Goal: Task Accomplishment & Management: Use online tool/utility

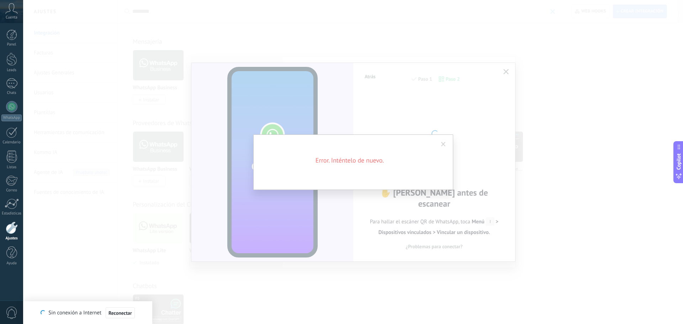
click at [411, 153] on div "Error. Inténtelo de nuevo." at bounding box center [353, 163] width 200 height 56
click at [443, 147] on span at bounding box center [444, 144] width 12 height 12
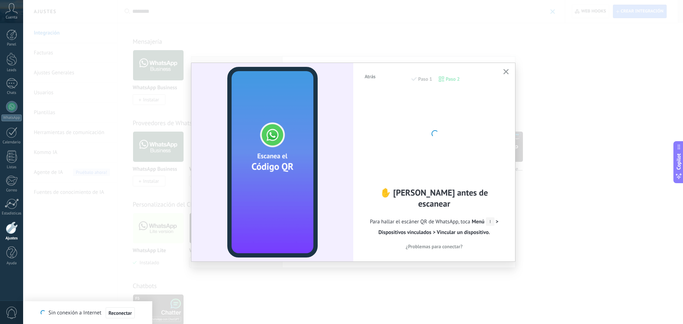
click at [442, 135] on div at bounding box center [434, 133] width 78 height 78
click at [441, 136] on div at bounding box center [434, 133] width 78 height 78
click at [513, 71] on div "Atrás Paso 1 Paso 2 ✋ [PERSON_NAME] antes de escanear Para hallar el escáner QR…" at bounding box center [434, 162] width 162 height 198
click at [509, 71] on button "button" at bounding box center [506, 72] width 9 height 10
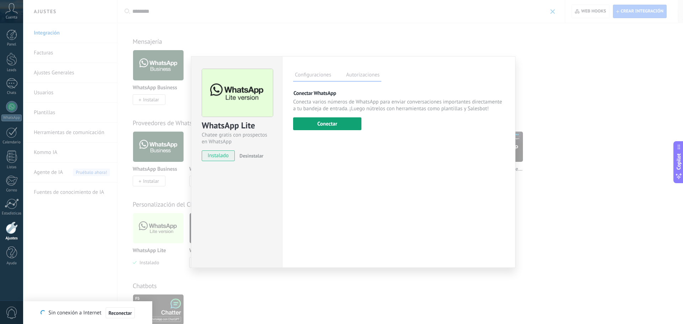
click at [319, 123] on button "Conectar" at bounding box center [327, 123] width 68 height 13
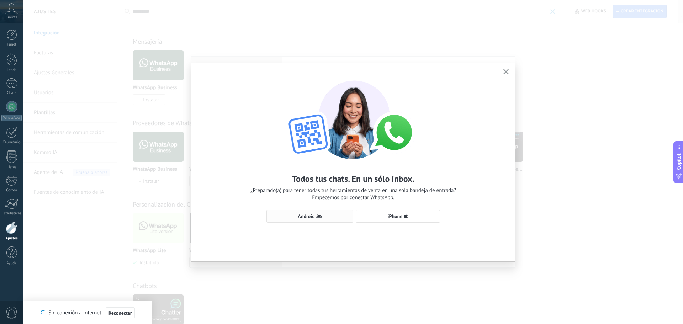
click at [319, 214] on icon "button" at bounding box center [319, 217] width 6 height 6
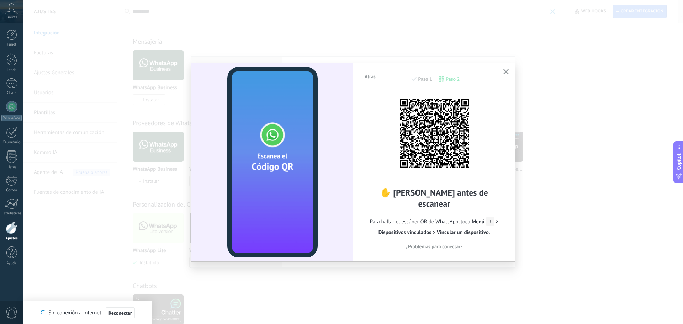
click at [623, 137] on div "Atrás Paso 1 Paso 2 ✋ [PERSON_NAME] antes de escanear Para hallar el escáner QR…" at bounding box center [353, 162] width 660 height 324
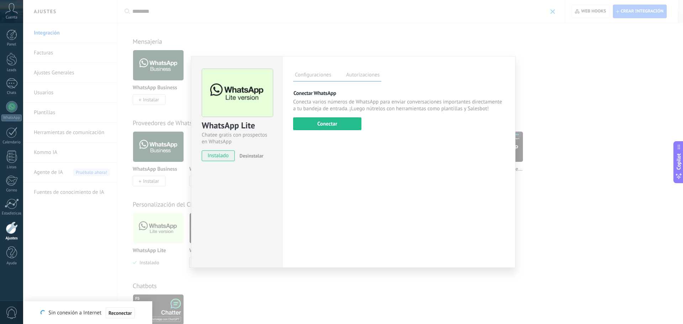
click at [574, 127] on div "WhatsApp Lite Chatee gratis con prospectos en WhatsApp instalado Desinstalar Co…" at bounding box center [353, 162] width 660 height 324
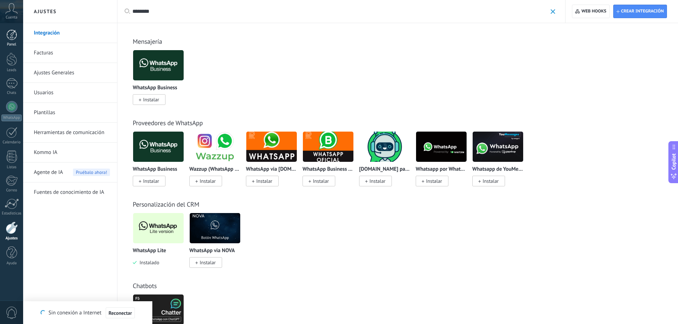
click at [14, 36] on div at bounding box center [11, 35] width 11 height 11
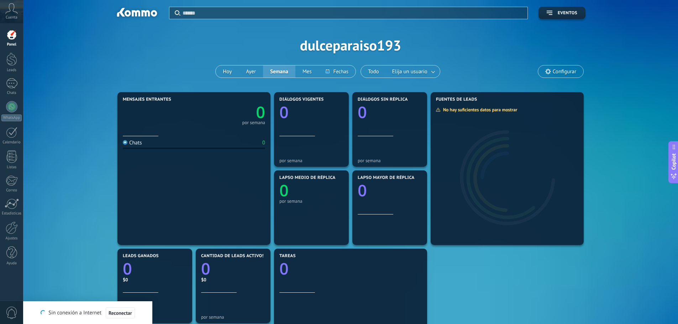
click at [526, 274] on div "Mensajes entrantes 0 por semana Chats 0 Diálogos vigentes 0 por semana Diálogos…" at bounding box center [351, 286] width 470 height 392
click at [225, 69] on button "Hoy" at bounding box center [227, 71] width 23 height 12
click at [259, 74] on button "Ayer" at bounding box center [251, 71] width 24 height 12
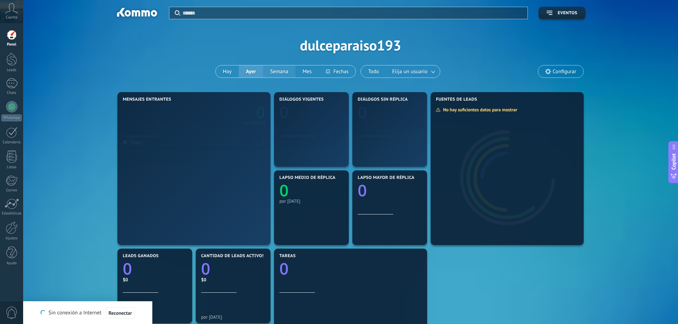
click at [274, 75] on button "Semana" at bounding box center [279, 71] width 32 height 12
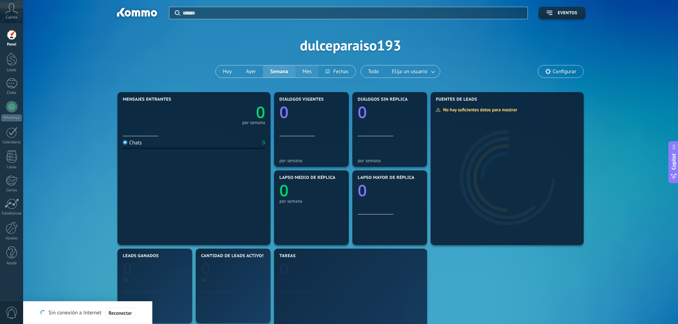
click at [307, 74] on button "Mes" at bounding box center [306, 71] width 23 height 12
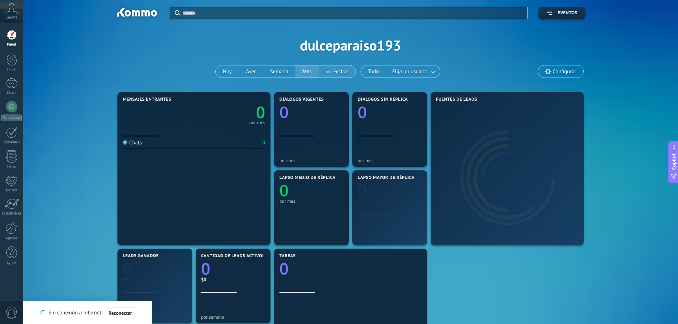
click at [340, 68] on button at bounding box center [337, 71] width 37 height 12
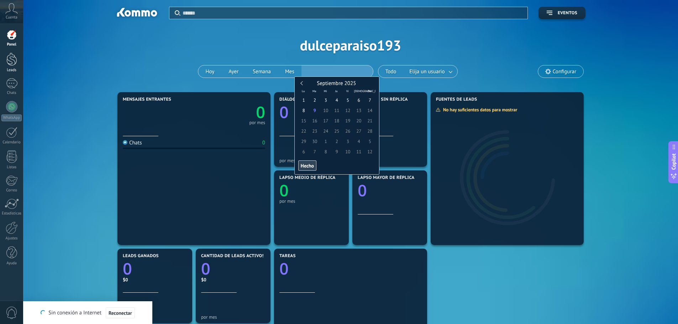
click at [9, 61] on div at bounding box center [11, 59] width 11 height 13
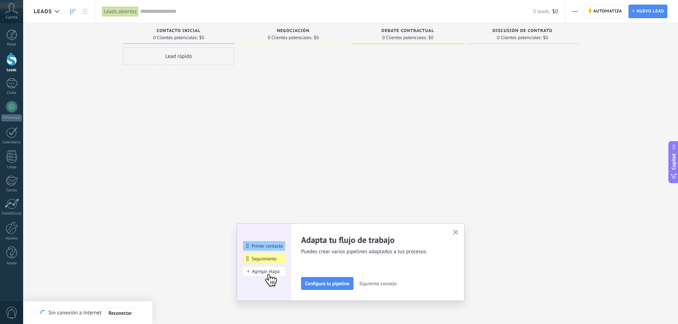
click at [454, 233] on button "button" at bounding box center [455, 233] width 9 height 10
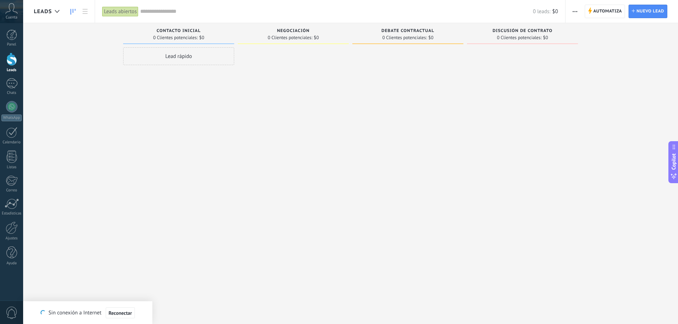
drag, startPoint x: 306, startPoint y: 237, endPoint x: 342, endPoint y: 266, distance: 46.3
click at [342, 266] on div at bounding box center [293, 162] width 111 height 231
drag, startPoint x: 313, startPoint y: 295, endPoint x: 320, endPoint y: 299, distance: 8.0
click at [320, 299] on div "Leads Entrantes Solicitudes: [PHONE_NUMBER] Contacto inicial 0 Clientes potenci…" at bounding box center [356, 171] width 644 height 296
drag, startPoint x: 321, startPoint y: 299, endPoint x: 190, endPoint y: 215, distance: 155.5
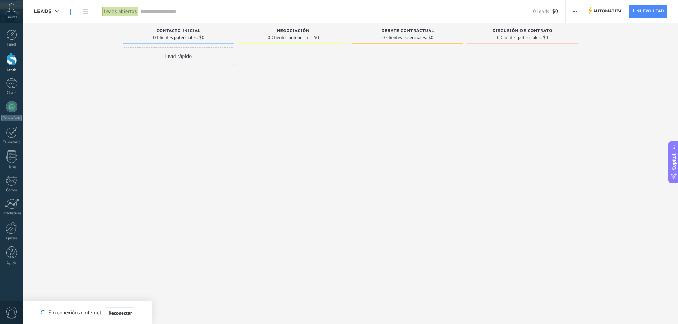
click at [194, 219] on div "Leads Entrantes Solicitudes: [PHONE_NUMBER] Contacto inicial 0 Clientes potenci…" at bounding box center [356, 171] width 644 height 296
click at [447, 93] on div at bounding box center [407, 162] width 111 height 231
click at [13, 33] on div at bounding box center [11, 35] width 11 height 11
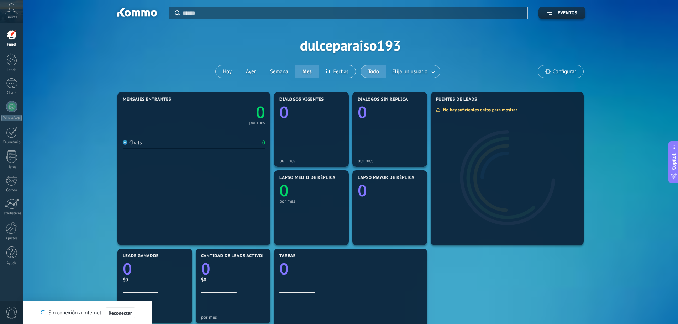
click at [9, 12] on use at bounding box center [12, 8] width 12 height 10
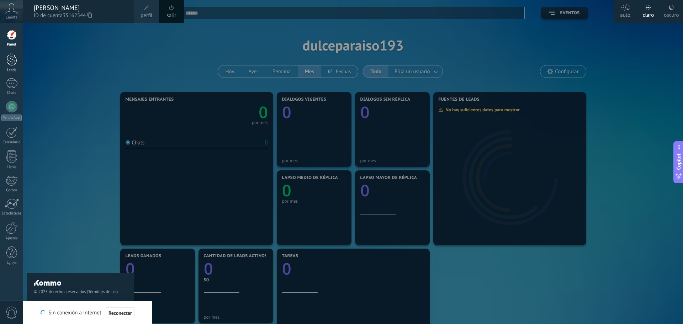
click at [10, 62] on div at bounding box center [11, 59] width 11 height 13
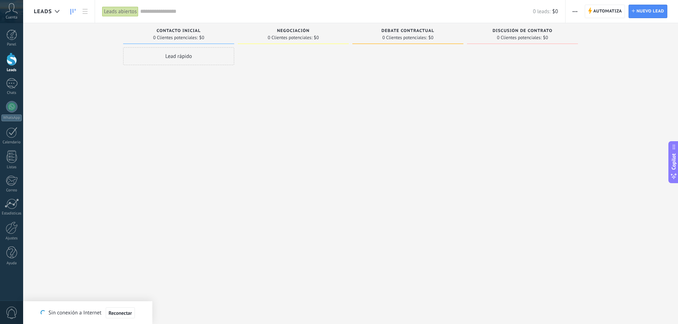
click at [574, 11] on icon "button" at bounding box center [575, 11] width 5 height 1
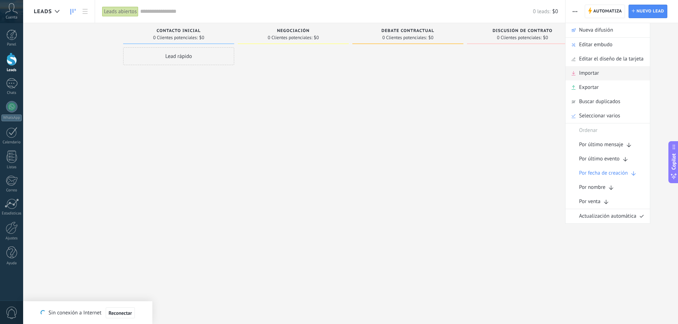
click at [596, 75] on span "Importar" at bounding box center [589, 73] width 20 height 14
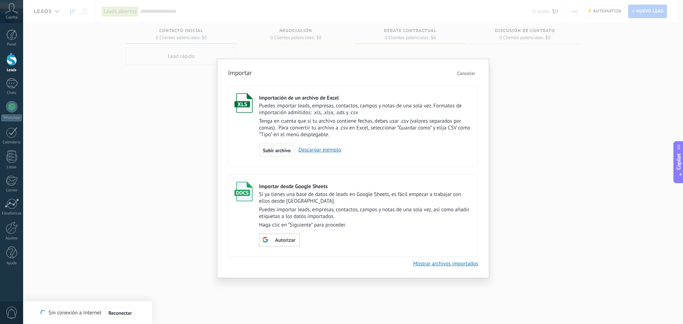
click at [278, 152] on span "Subir archivo" at bounding box center [277, 150] width 28 height 5
click at [0, 0] on input "Importación de un archivo de Excel Puedes importar leads, empresas, contactos, …" at bounding box center [0, 0] width 0 height 0
click at [283, 150] on span "Subir archivo" at bounding box center [277, 150] width 28 height 5
click at [0, 0] on input "Importación de un archivo de Excel Puedes importar leads, empresas, contactos, …" at bounding box center [0, 0] width 0 height 0
click at [282, 148] on span "Subir archivo" at bounding box center [277, 150] width 28 height 5
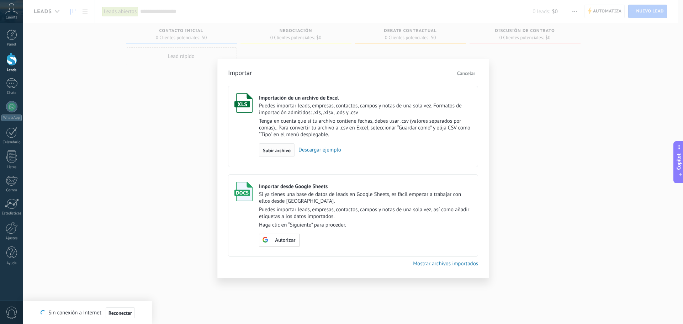
click at [0, 0] on input "Importación de un archivo de Excel Puedes importar leads, empresas, contactos, …" at bounding box center [0, 0] width 0 height 0
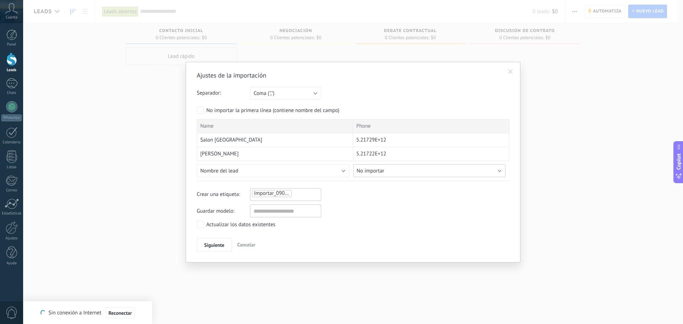
click at [407, 173] on button "No importar" at bounding box center [429, 170] width 153 height 13
click at [251, 245] on span "Cancelar" at bounding box center [246, 245] width 18 height 6
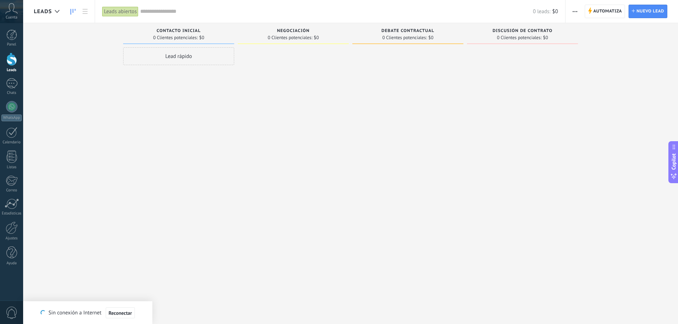
click at [574, 9] on span "button" at bounding box center [575, 12] width 5 height 14
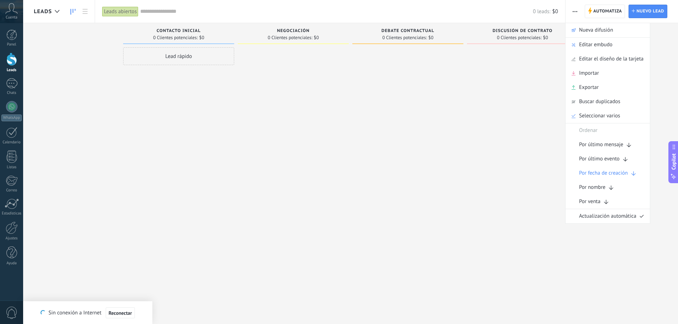
click at [574, 12] on icon "button" at bounding box center [575, 11] width 5 height 1
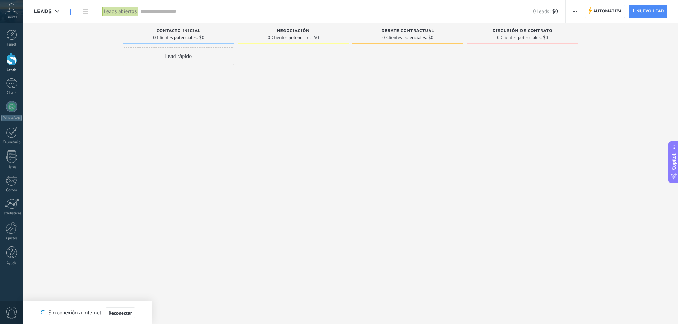
click at [574, 12] on span "button" at bounding box center [575, 12] width 5 height 14
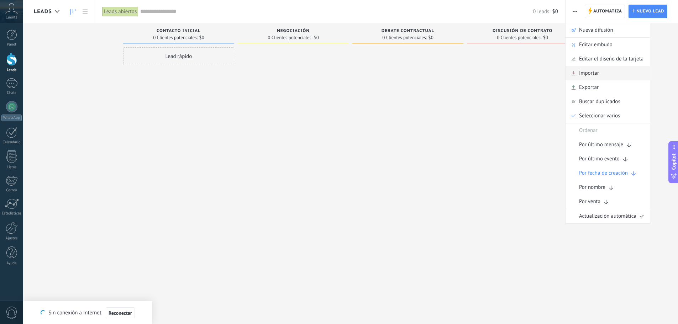
click at [591, 74] on span "Importar" at bounding box center [589, 73] width 20 height 14
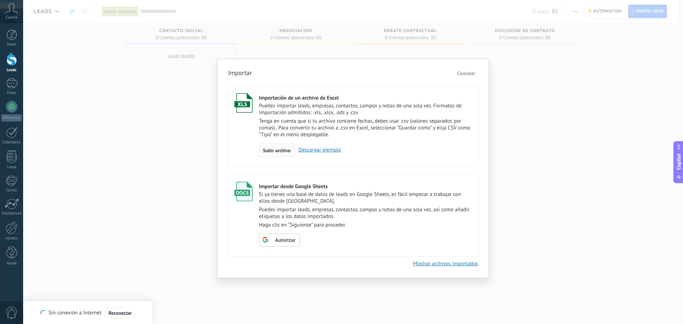
click at [268, 152] on span "Subir archivo" at bounding box center [277, 150] width 28 height 5
click at [0, 0] on input "Importación de un archivo de Excel Puedes importar leads, empresas, contactos, …" at bounding box center [0, 0] width 0 height 0
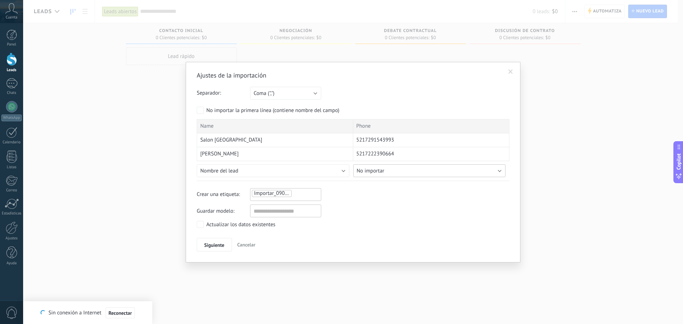
click at [382, 170] on span "No importar" at bounding box center [371, 171] width 28 height 7
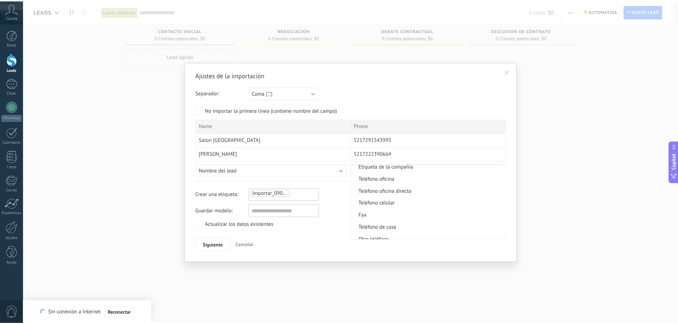
scroll to position [641, 0]
click at [387, 192] on span "Teléfono celular" at bounding box center [431, 190] width 154 height 7
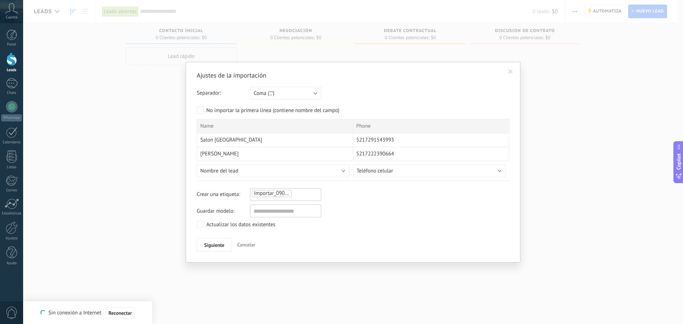
click at [301, 193] on div "Importar_09092025_1554" at bounding box center [285, 193] width 69 height 9
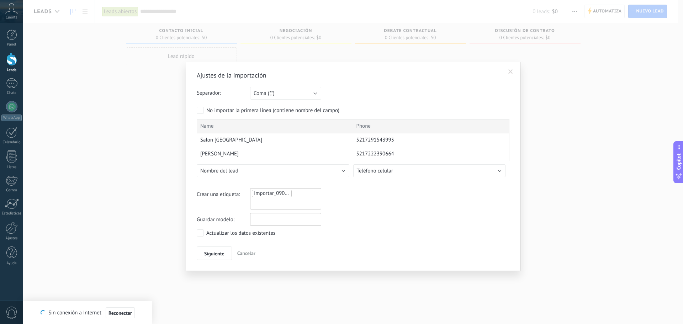
click at [270, 218] on input "text" at bounding box center [285, 219] width 71 height 13
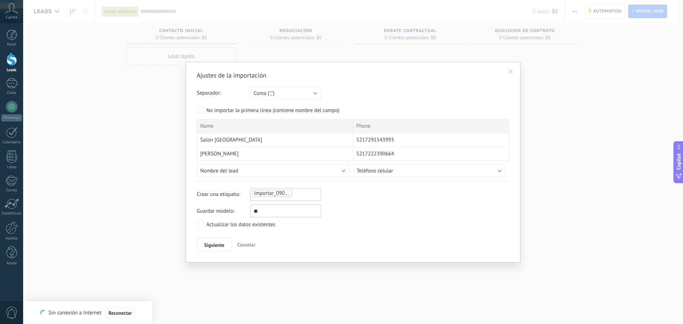
type input "*"
click at [313, 215] on input "**********" at bounding box center [285, 211] width 71 height 13
type input "**********"
click at [211, 247] on span "Siguiente" at bounding box center [214, 245] width 20 height 5
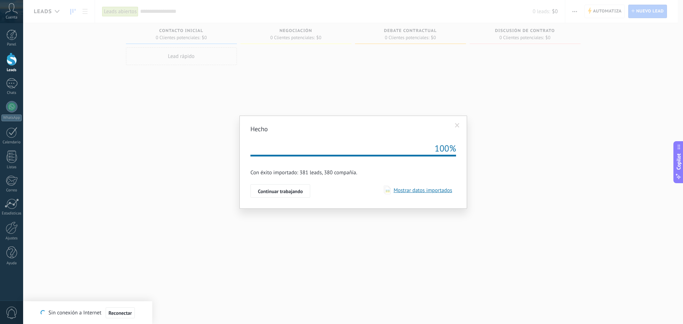
click at [393, 147] on div "Repetir 100%" at bounding box center [354, 150] width 206 height 12
click at [424, 190] on span "Mostrar datos importados" at bounding box center [422, 190] width 62 height 7
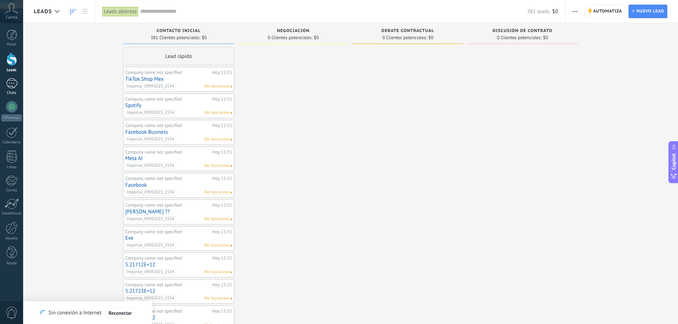
click at [14, 80] on div at bounding box center [11, 83] width 11 height 10
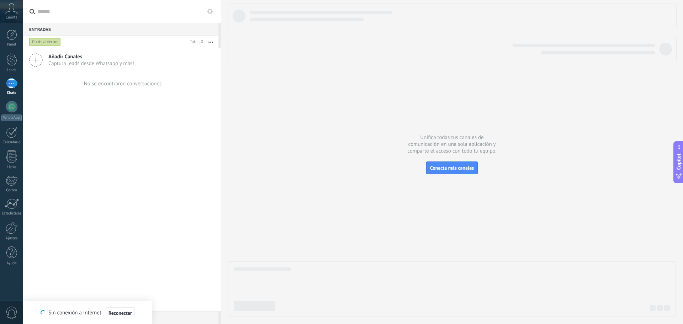
click at [9, 310] on span "0" at bounding box center [12, 313] width 12 height 12
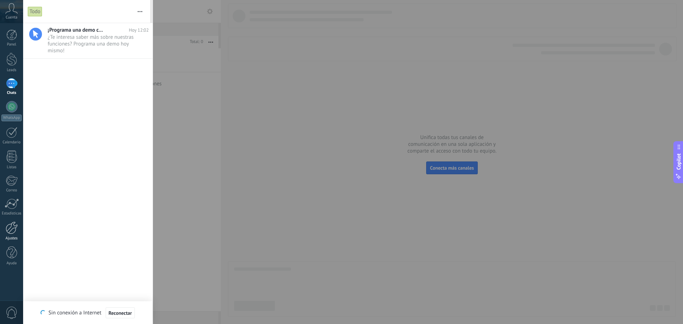
click at [9, 236] on link "Ajustes" at bounding box center [11, 231] width 23 height 19
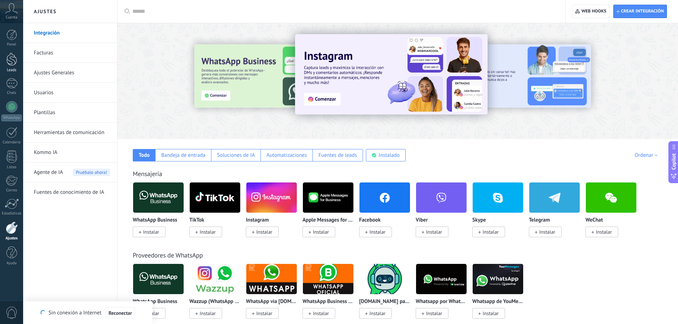
click at [6, 65] on div at bounding box center [11, 59] width 11 height 13
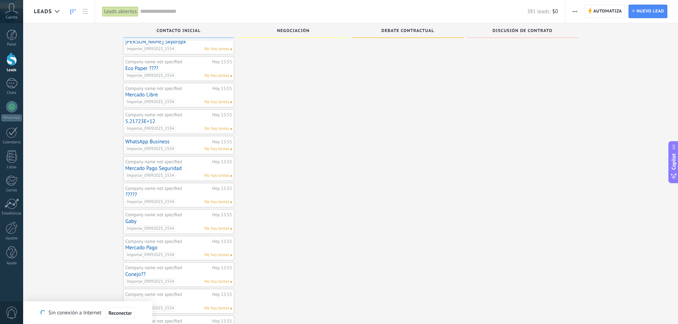
scroll to position [1028, 0]
